Goal: Check status: Check status

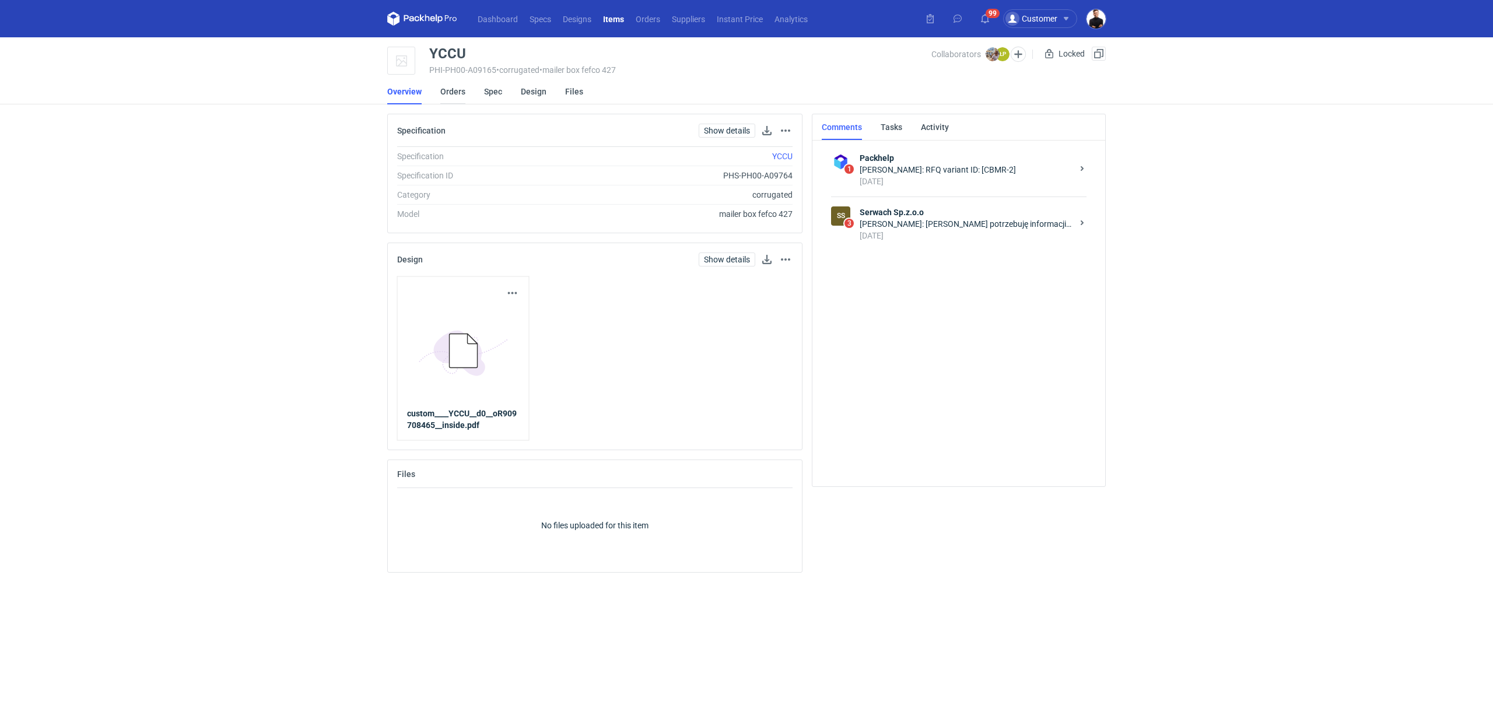
click at [447, 95] on link "Orders" at bounding box center [452, 92] width 25 height 26
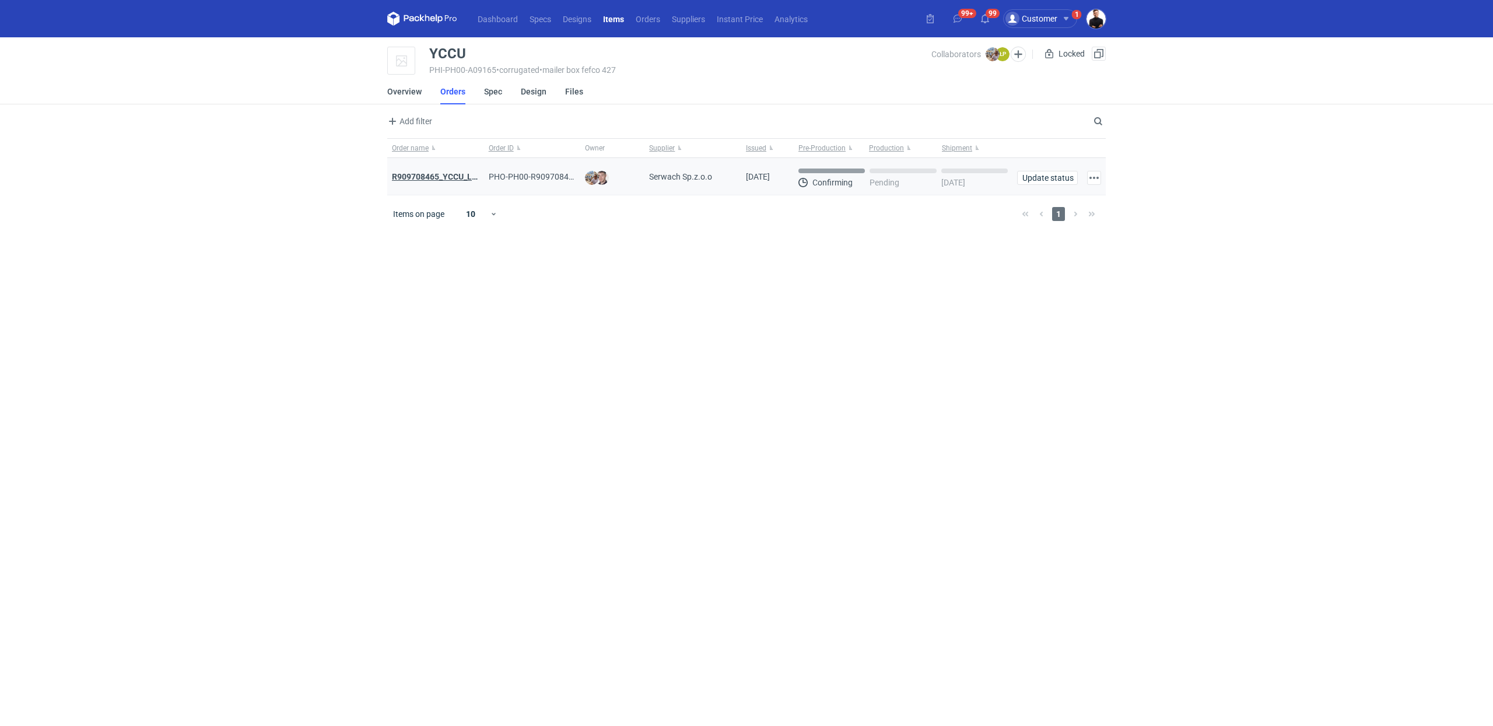
click at [439, 177] on strong "R909708465_YCCU_LQIN" at bounding box center [439, 176] width 94 height 9
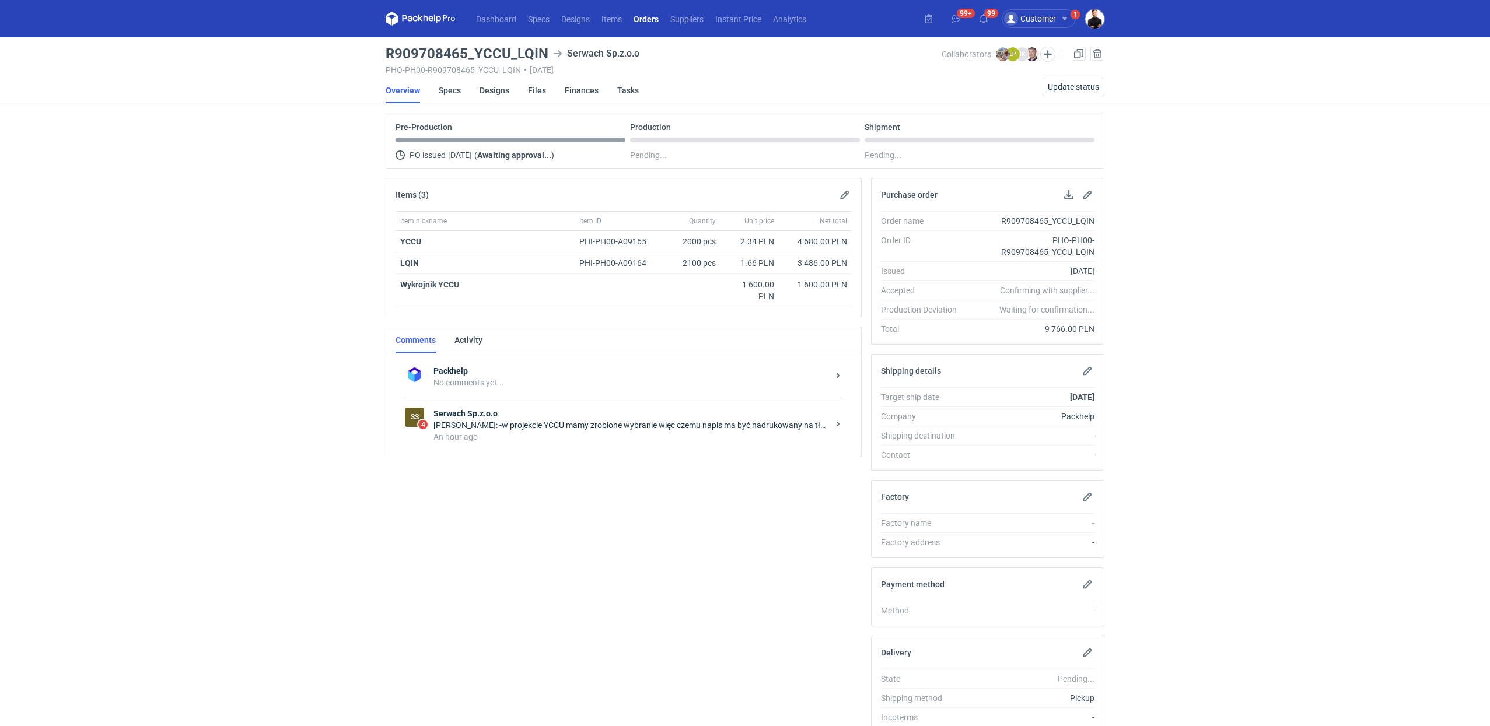
click at [627, 420] on div "[PERSON_NAME]: -w projekcie YCCU mamy zrobione wybranie więc czemu napis ma być…" at bounding box center [630, 425] width 395 height 12
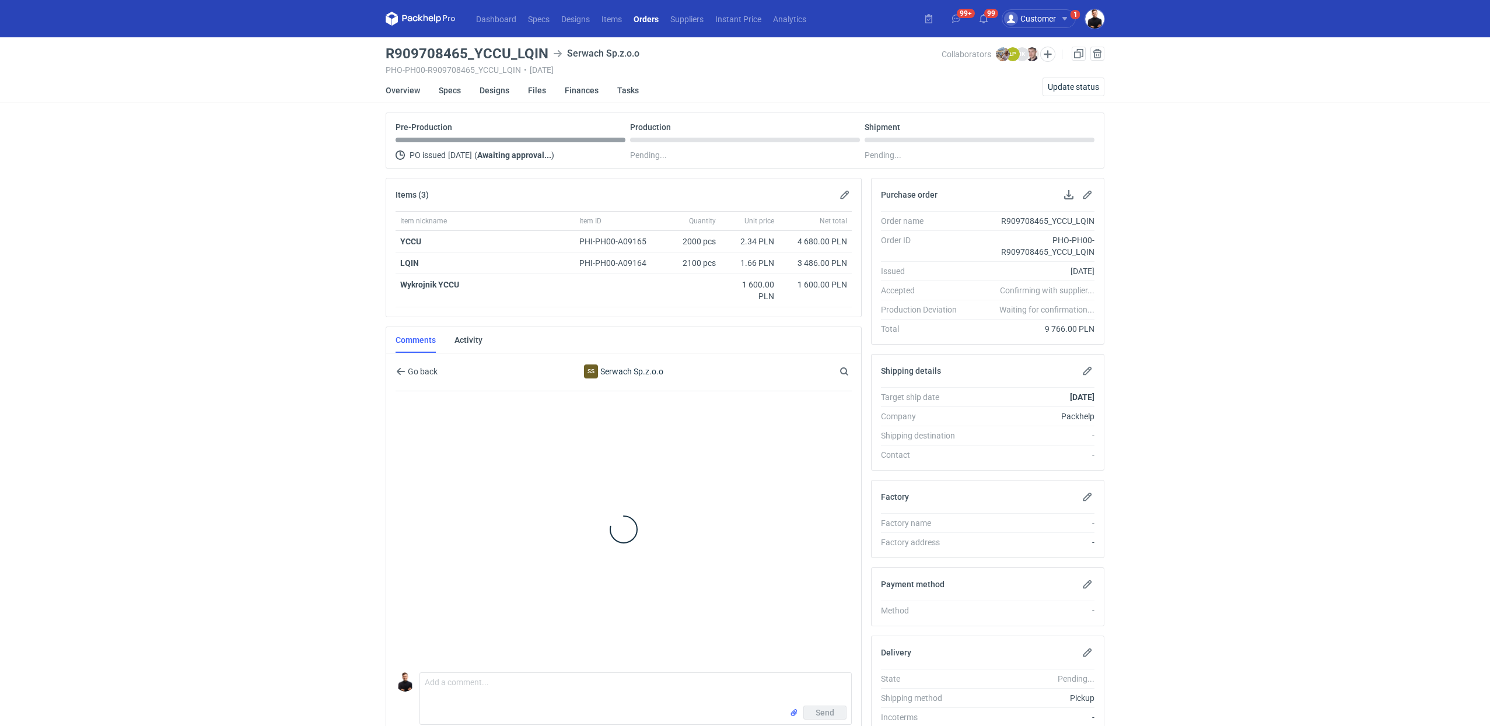
scroll to position [107, 0]
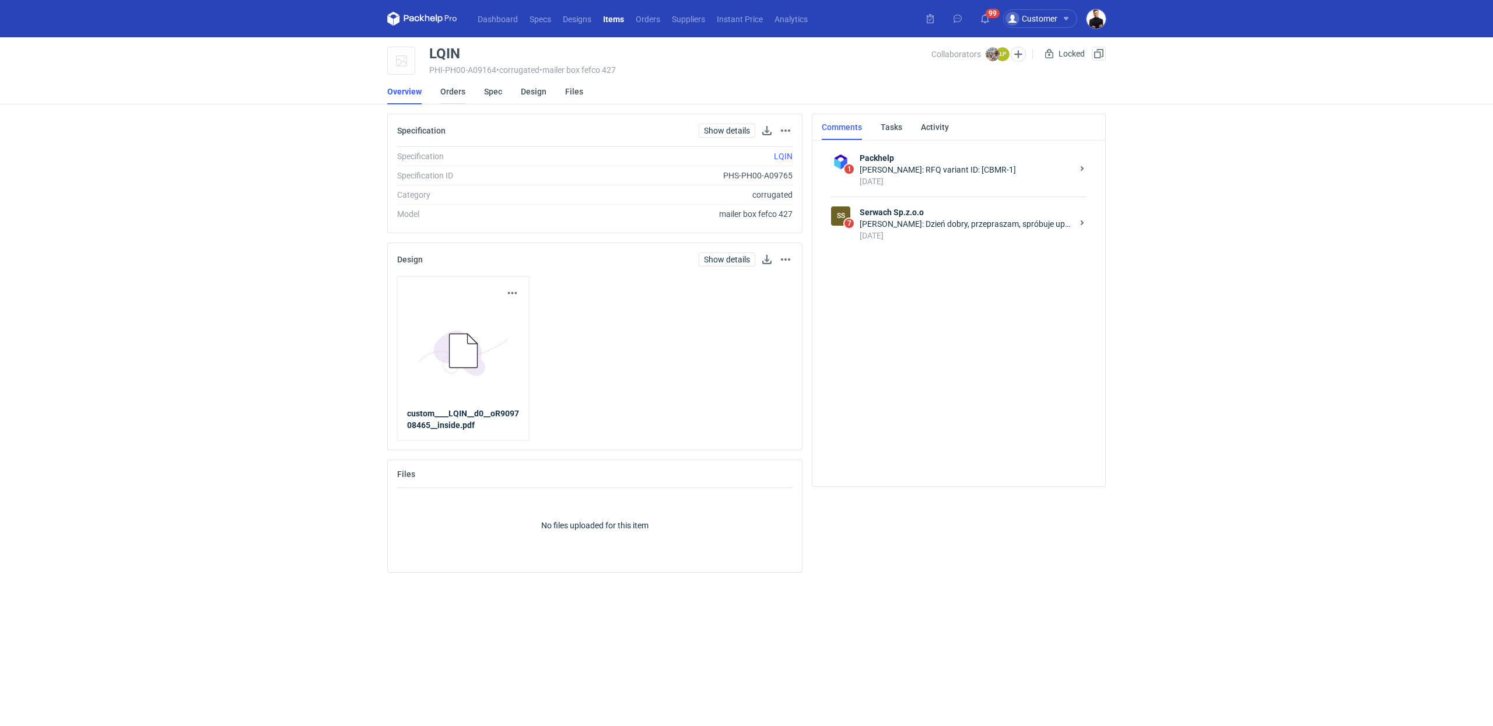
click at [448, 92] on link "Orders" at bounding box center [452, 92] width 25 height 26
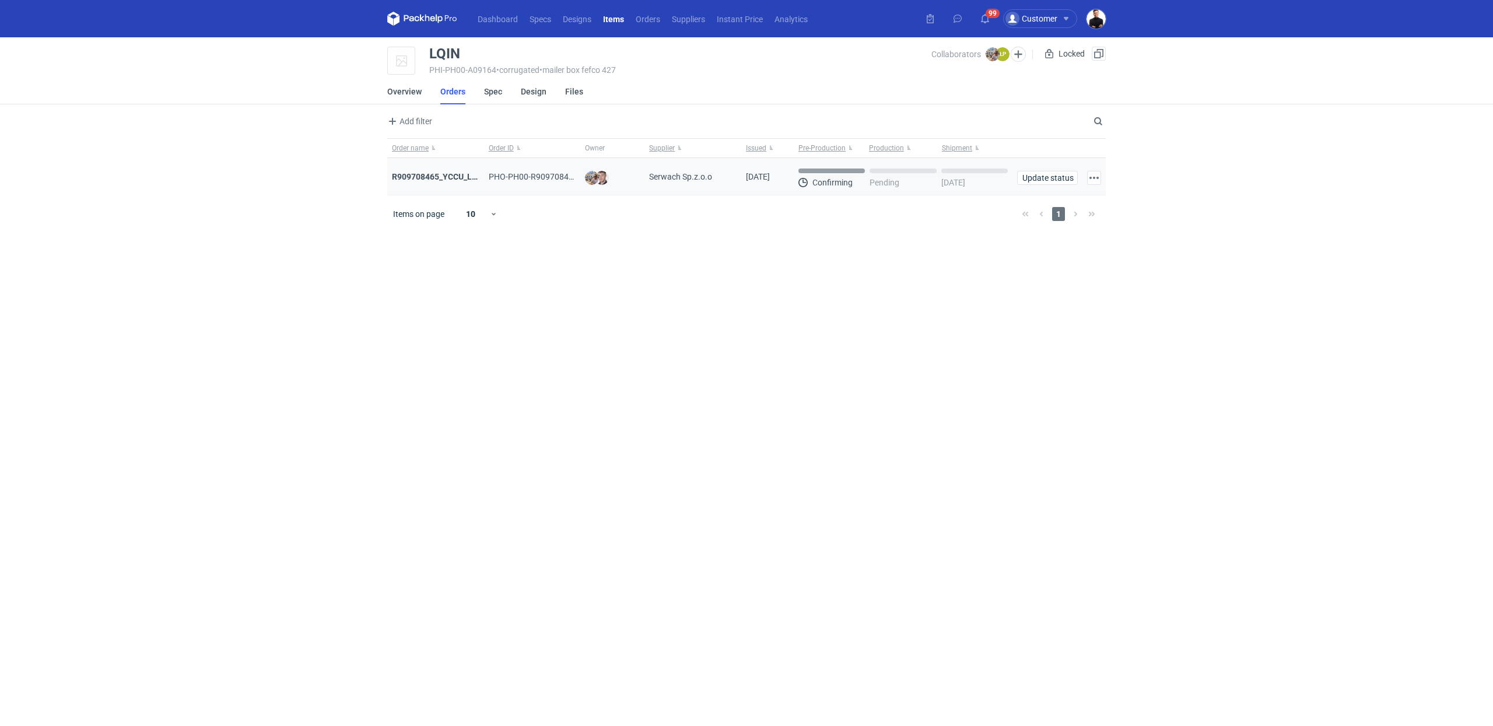
click at [454, 165] on div "R909708465_YCCU_LQIN" at bounding box center [435, 176] width 97 height 37
click at [454, 181] on div "R909708465_YCCU_LQIN" at bounding box center [436, 177] width 88 height 12
click at [453, 176] on strong "R909708465_YCCU_LQIN" at bounding box center [439, 176] width 94 height 9
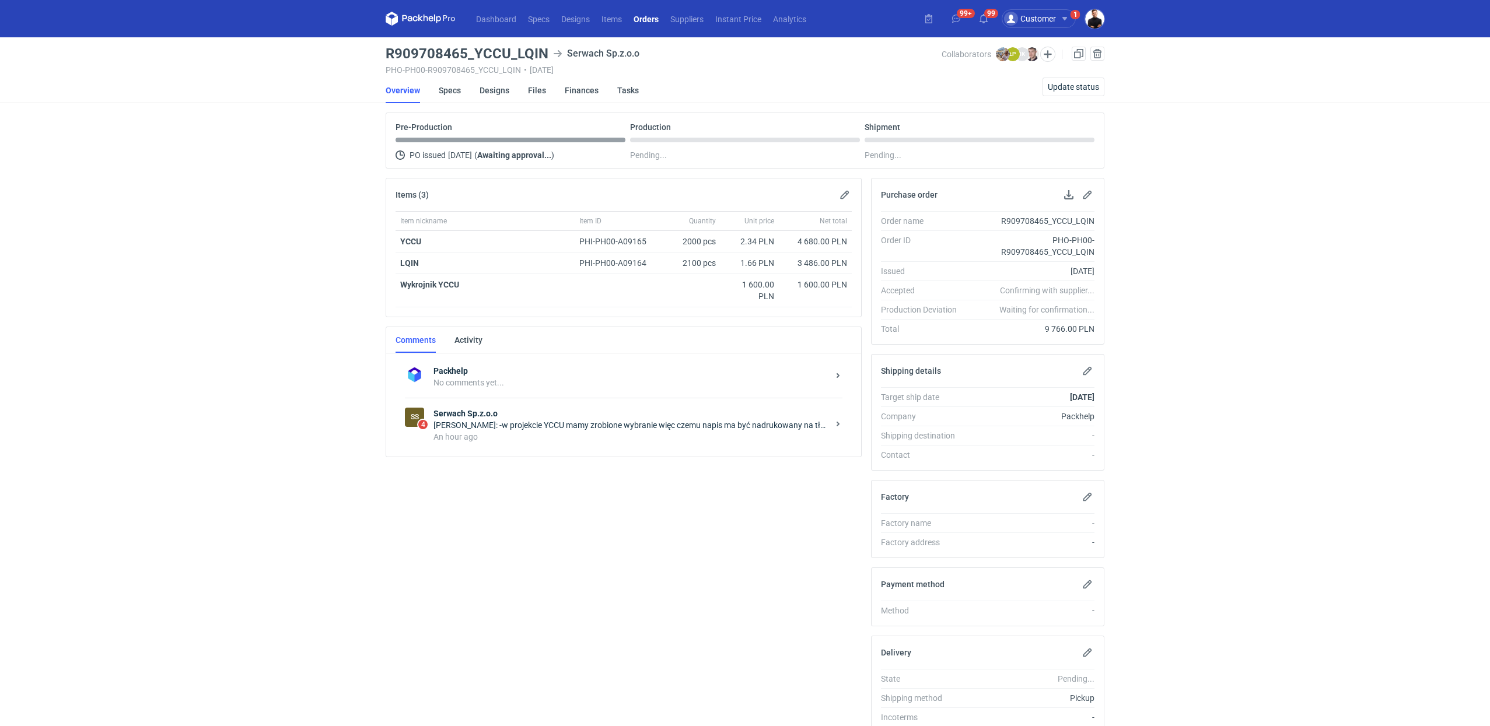
click at [588, 436] on div "An hour ago" at bounding box center [630, 437] width 395 height 12
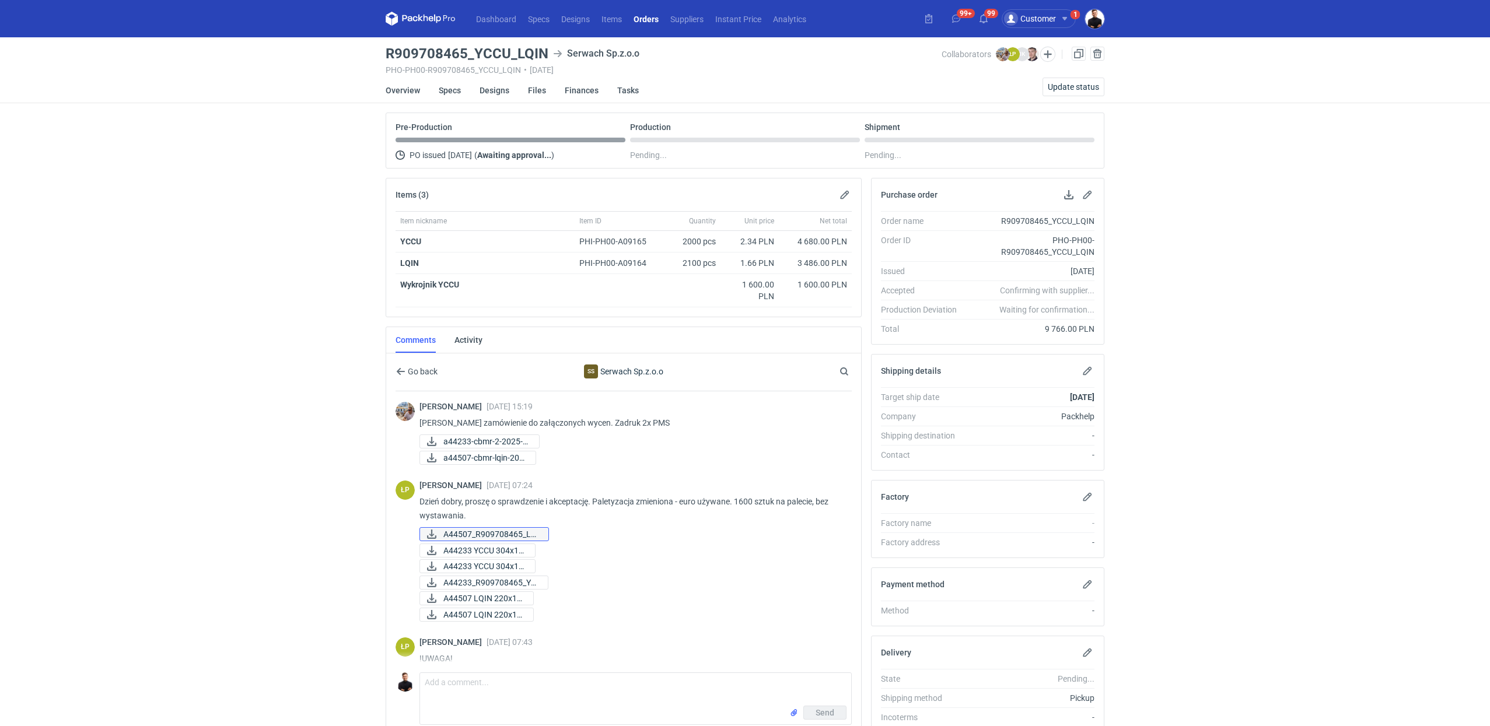
click at [493, 528] on span "A44507_R909708465_LQ..." at bounding box center [491, 534] width 96 height 13
click at [492, 551] on span "A44233 YCCU 304x18..." at bounding box center [484, 550] width 82 height 13
click at [494, 562] on span "A44233 YCCU 304x18..." at bounding box center [484, 566] width 82 height 13
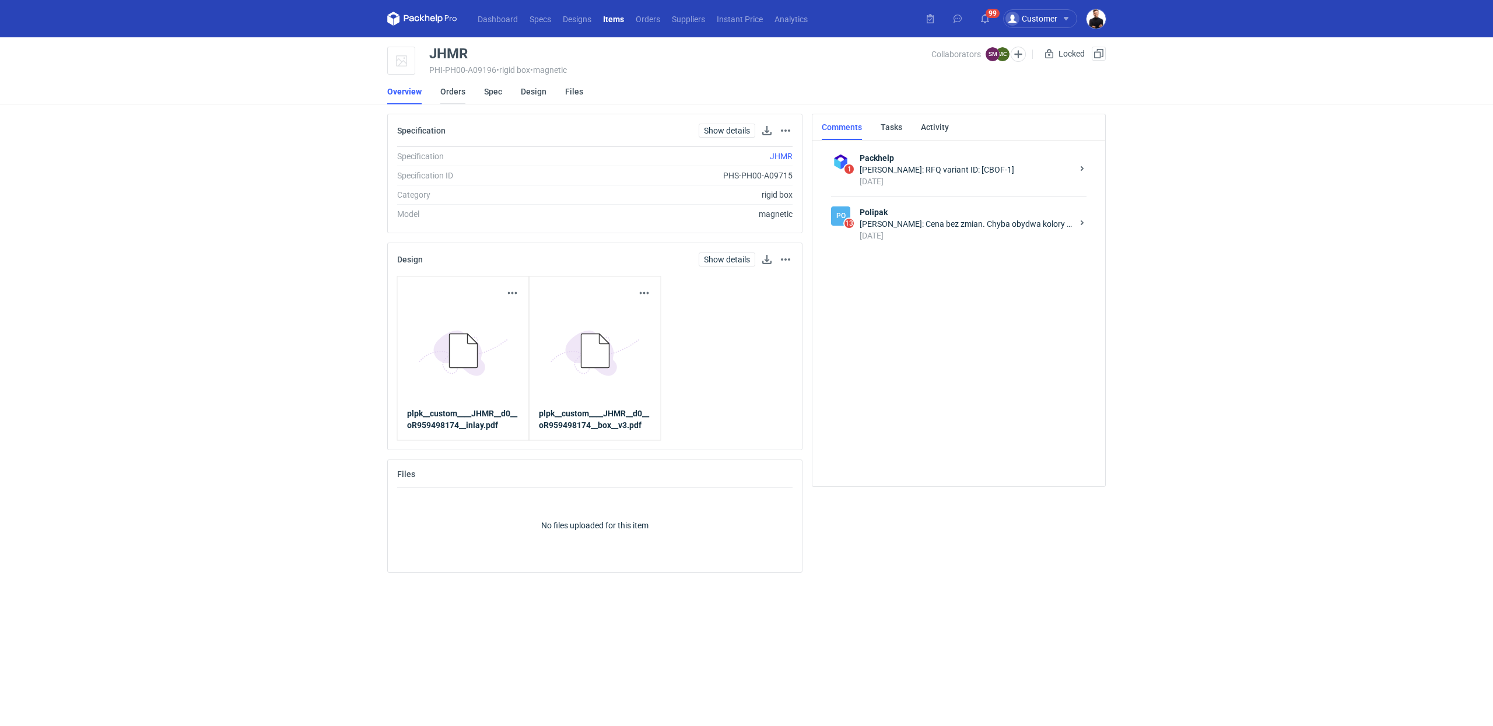
click at [459, 90] on link "Orders" at bounding box center [452, 92] width 25 height 26
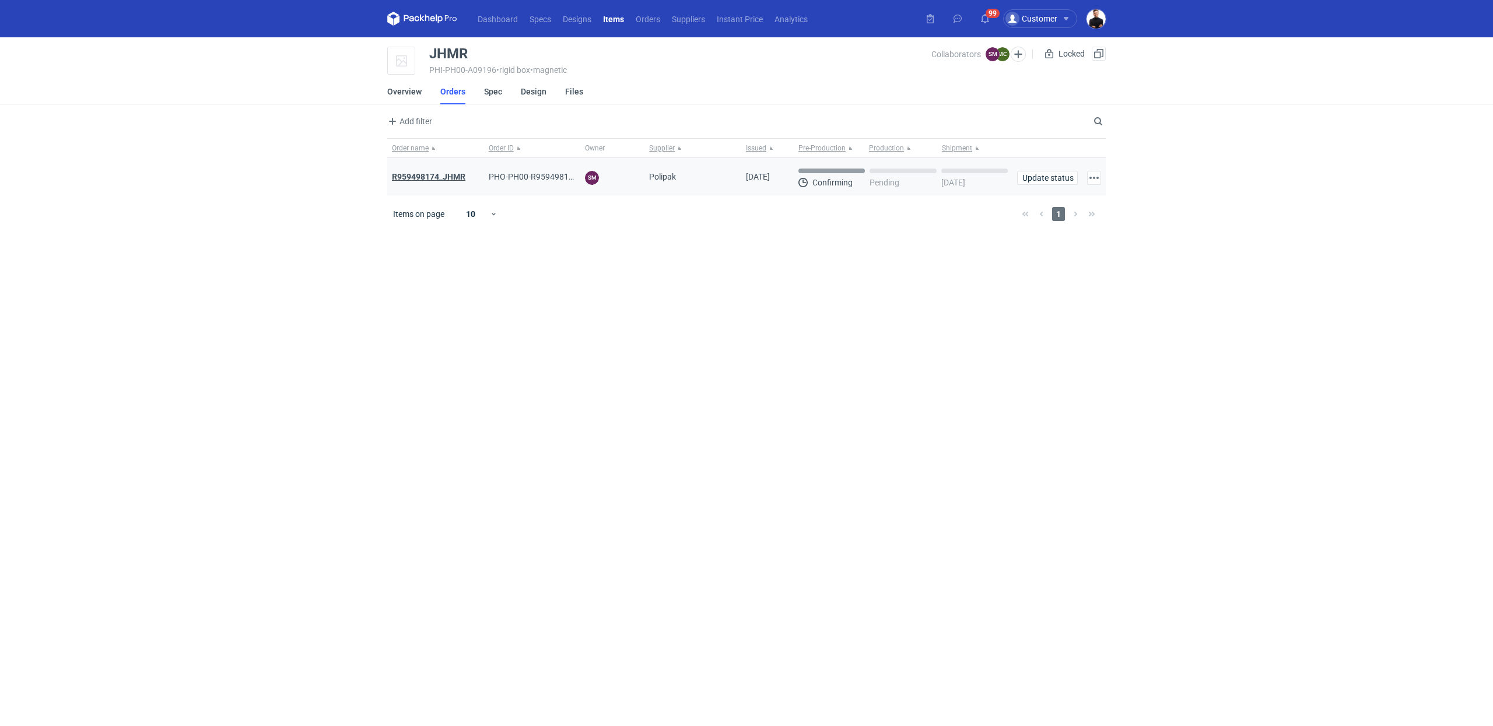
click at [450, 179] on strong "R959498174_JHMR" at bounding box center [429, 176] width 74 height 9
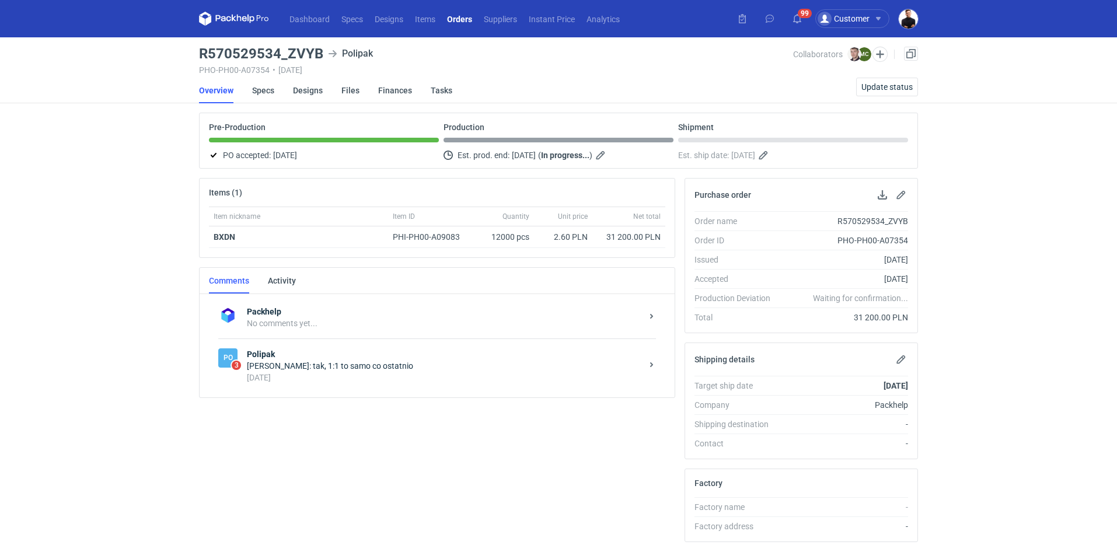
click at [446, 370] on div "Maciej Sikora: tak, 1:1 to samo co ostatnio" at bounding box center [444, 366] width 395 height 12
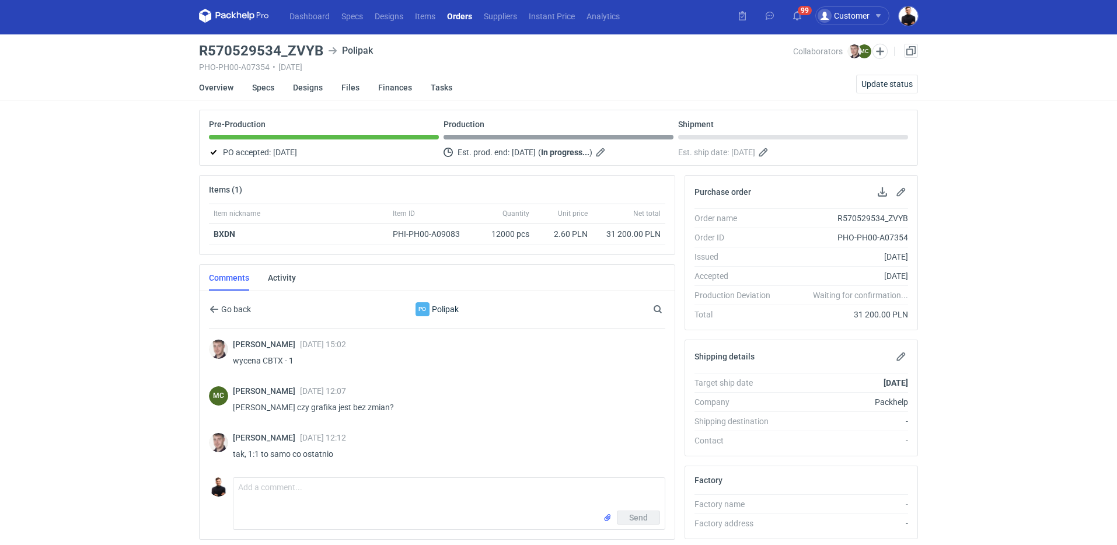
scroll to position [3, 0]
drag, startPoint x: 288, startPoint y: 48, endPoint x: 319, endPoint y: 48, distance: 30.9
click at [319, 48] on h3 "R570529534_ZVYB" at bounding box center [261, 51] width 124 height 14
copy h3 "ZVYB"
